Goal: Information Seeking & Learning: Learn about a topic

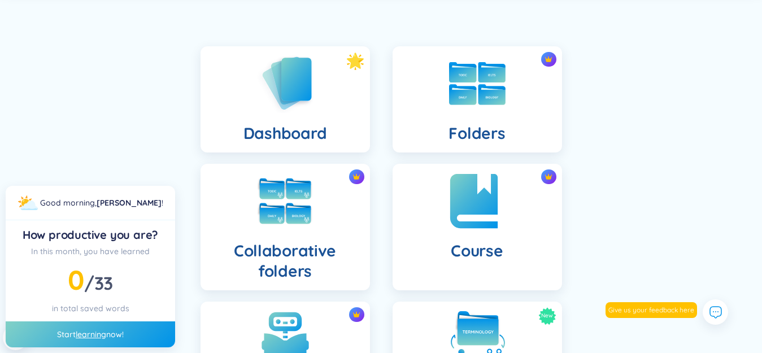
scroll to position [113, 0]
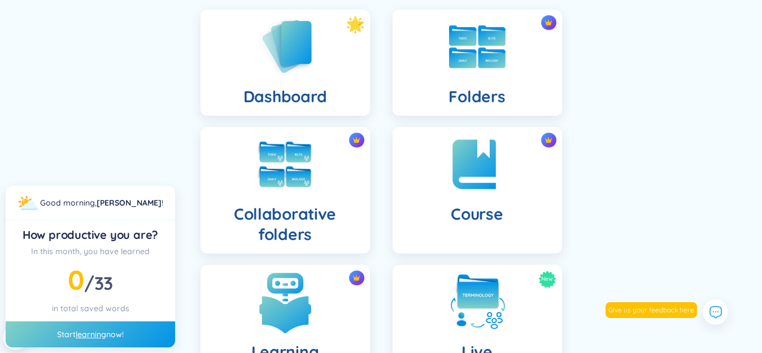
click at [295, 307] on img at bounding box center [285, 302] width 62 height 62
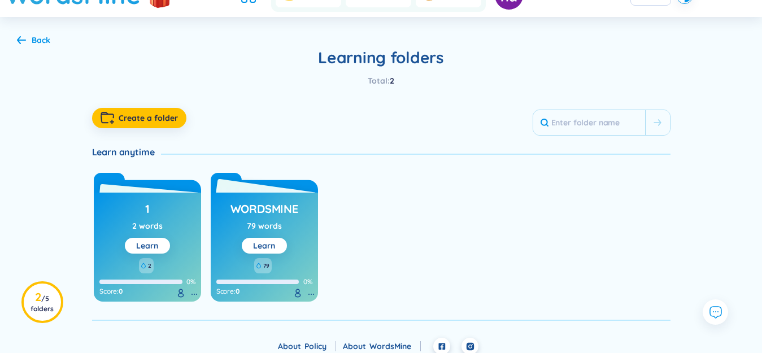
scroll to position [53, 0]
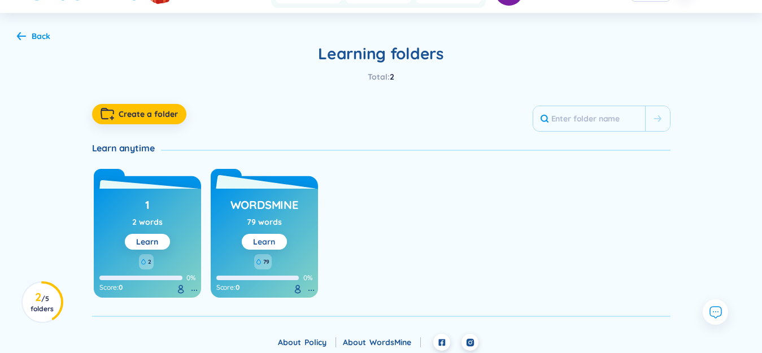
click at [261, 244] on link "Learn" at bounding box center [264, 242] width 22 height 10
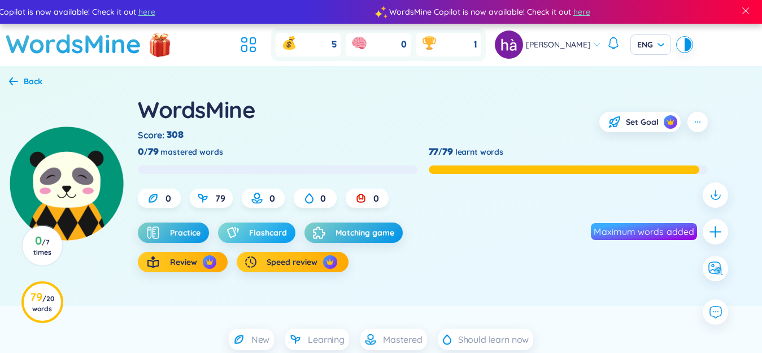
click at [278, 229] on span "Flashcard" at bounding box center [268, 232] width 38 height 11
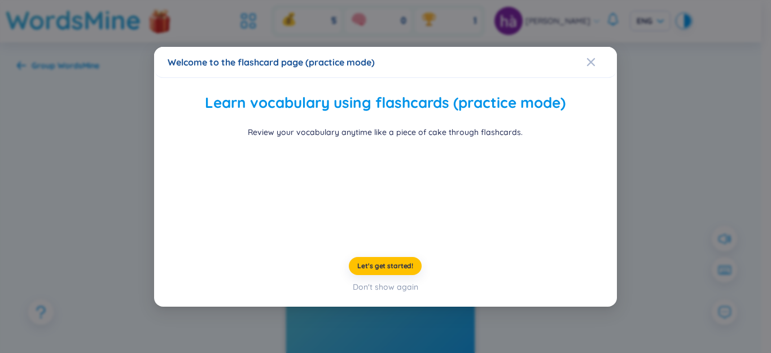
click at [103, 203] on div "Welcome to the flashcard page (practice mode) Learn vocabulary using flashcards…" at bounding box center [385, 176] width 771 height 353
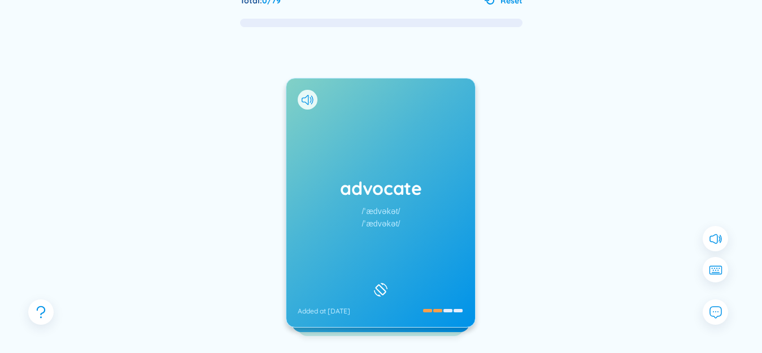
scroll to position [113, 0]
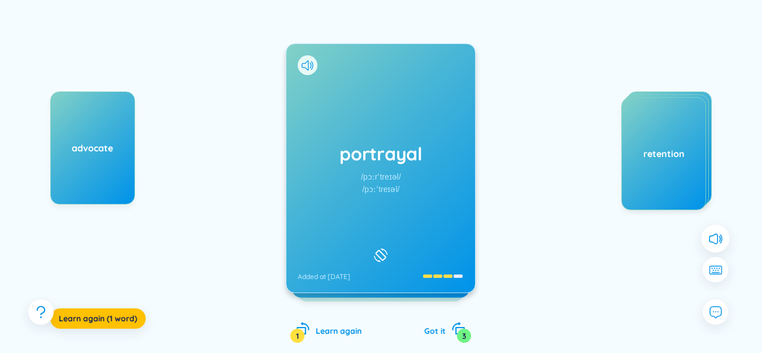
click at [712, 237] on icon at bounding box center [714, 238] width 15 height 15
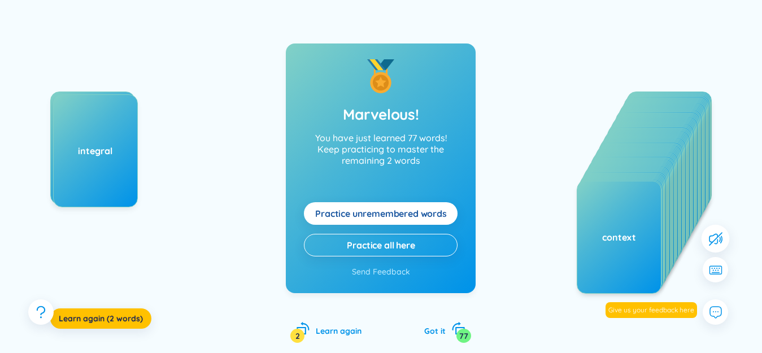
click at [392, 208] on span "Practice unremembered words" at bounding box center [381, 213] width 132 height 12
